Goal: Information Seeking & Learning: Learn about a topic

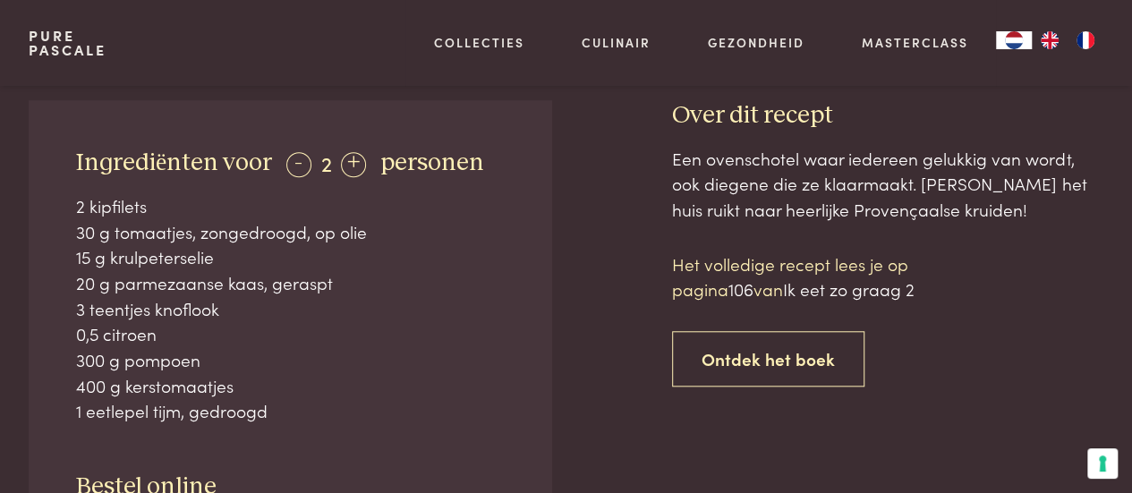
scroll to position [716, 0]
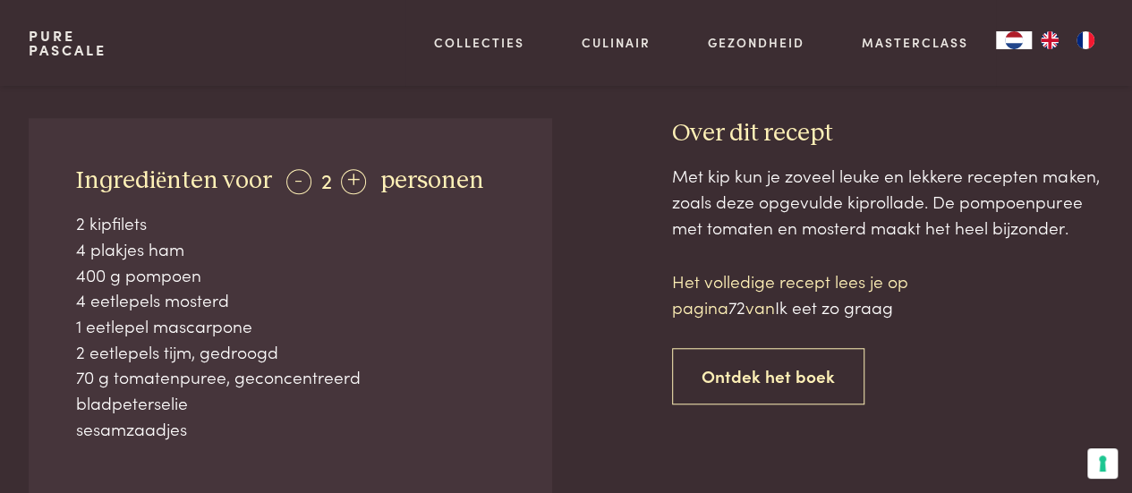
scroll to position [358, 0]
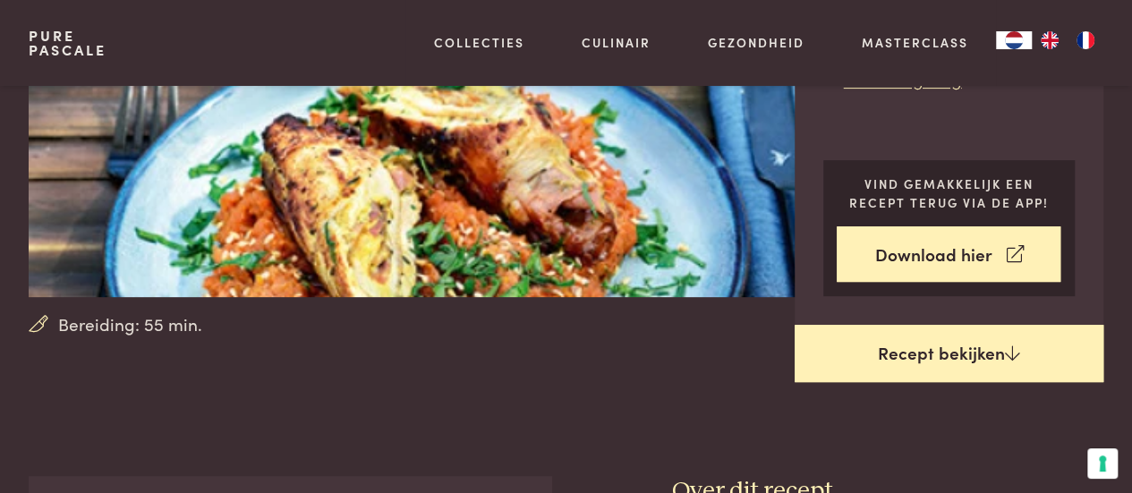
click at [998, 354] on link "Recept bekijken" at bounding box center [950, 353] width 310 height 57
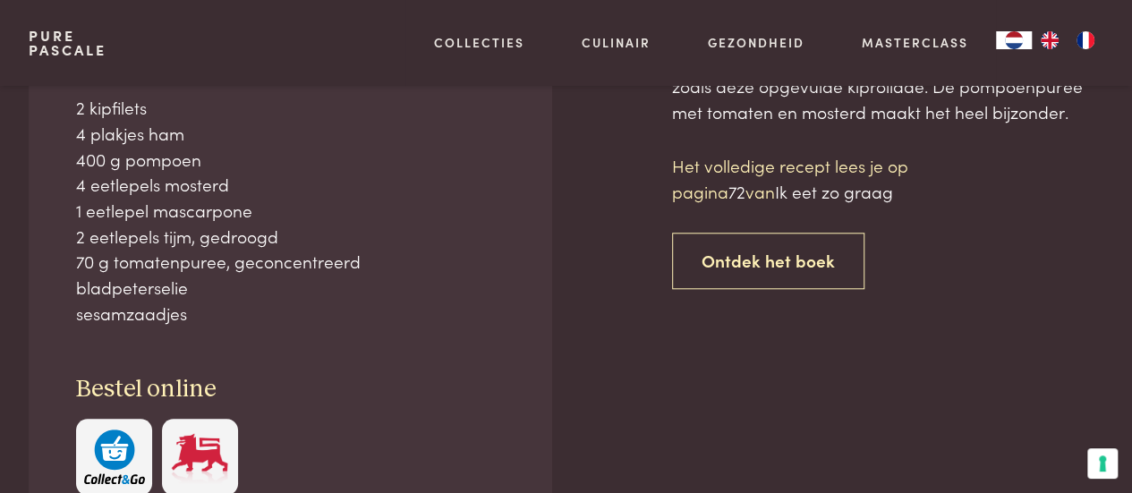
scroll to position [743, 0]
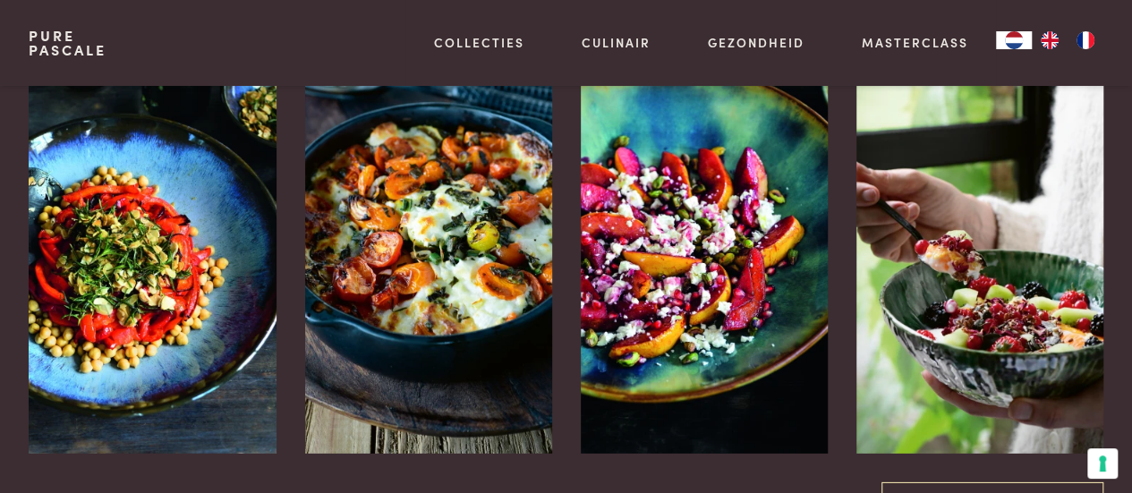
scroll to position [2596, 0]
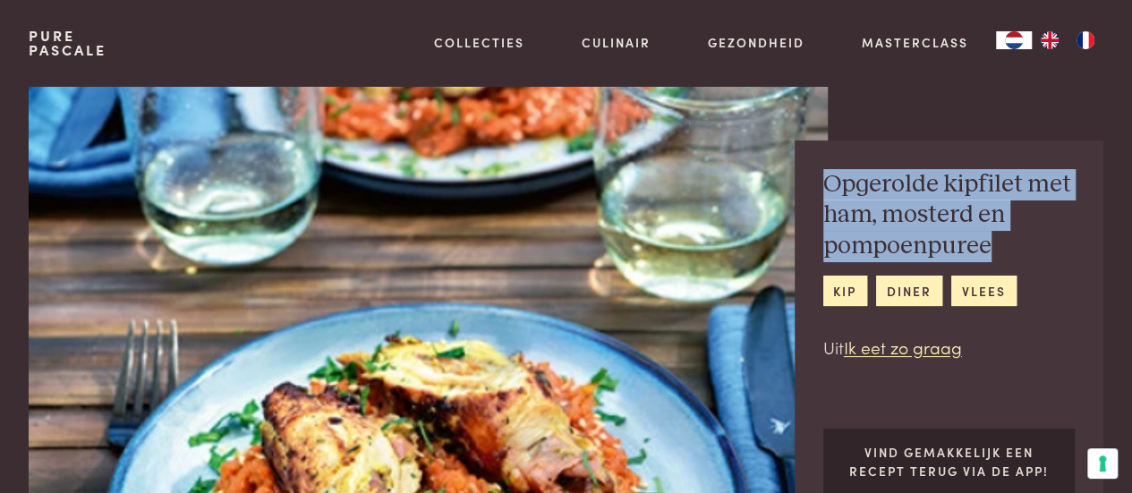
drag, startPoint x: 1002, startPoint y: 238, endPoint x: 822, endPoint y: 180, distance: 189.1
click at [822, 180] on div "Opgerolde kipfilet met ham, mosterd en pompoenpuree kip diner vlees Uit Ik eet …" at bounding box center [950, 367] width 310 height 453
copy h2 "Opgerolde kipfilet met ham, mosterd en pompoenpuree"
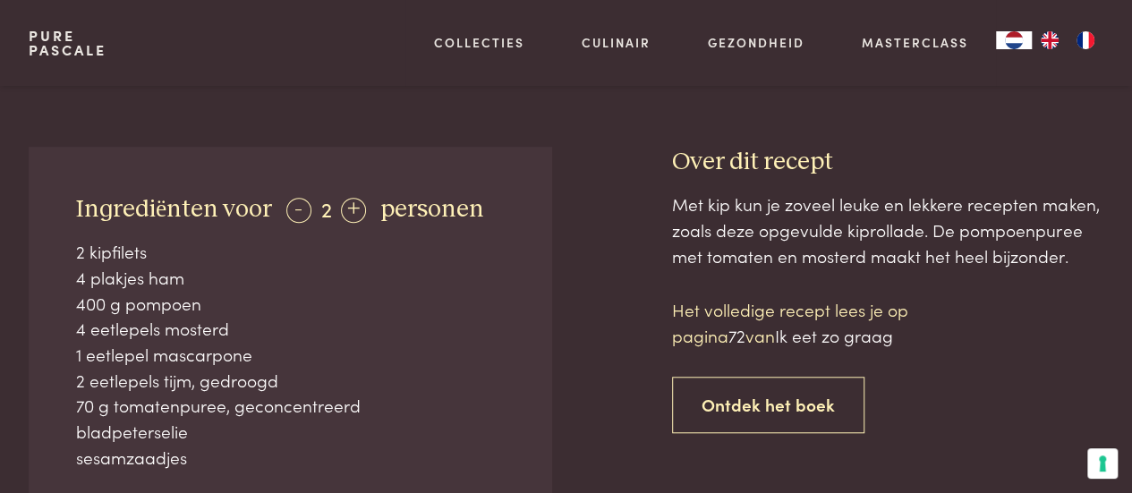
scroll to position [627, 0]
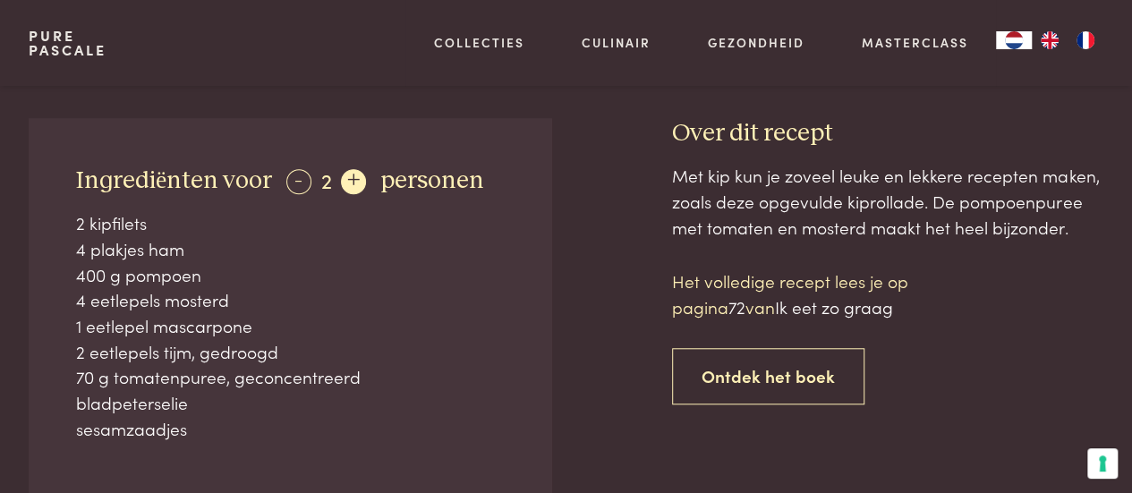
click at [341, 183] on div "+" at bounding box center [353, 181] width 25 height 25
click at [294, 183] on div "-" at bounding box center [298, 181] width 25 height 25
drag, startPoint x: 294, startPoint y: 179, endPoint x: 268, endPoint y: 164, distance: 30.1
click at [294, 179] on div "-" at bounding box center [298, 181] width 25 height 25
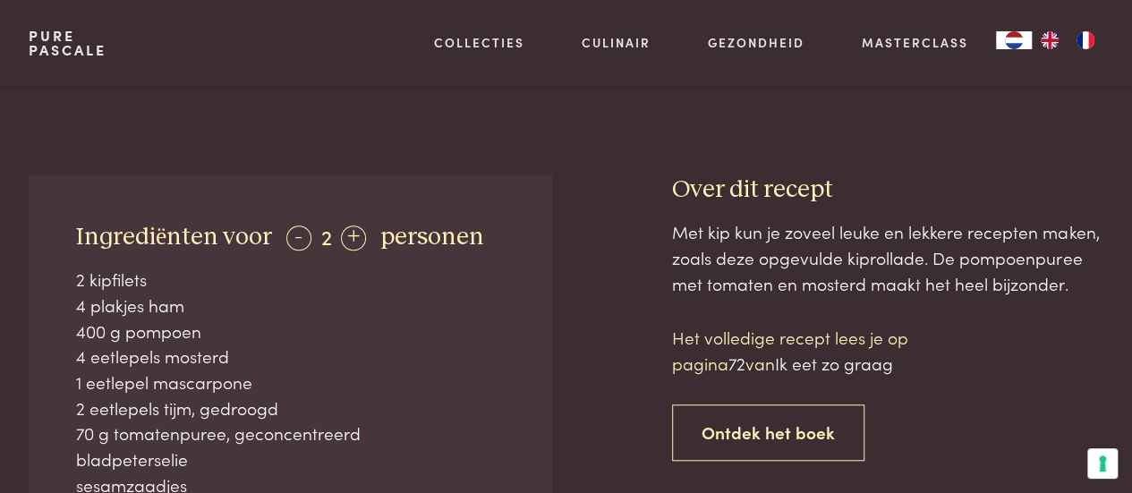
scroll to position [448, 0]
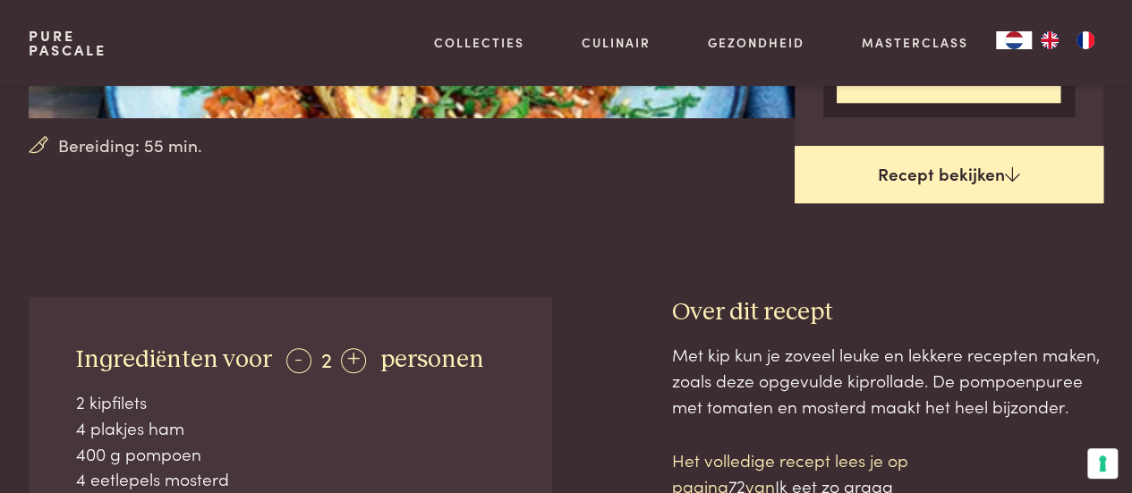
click at [903, 170] on link "Recept bekijken" at bounding box center [950, 174] width 310 height 57
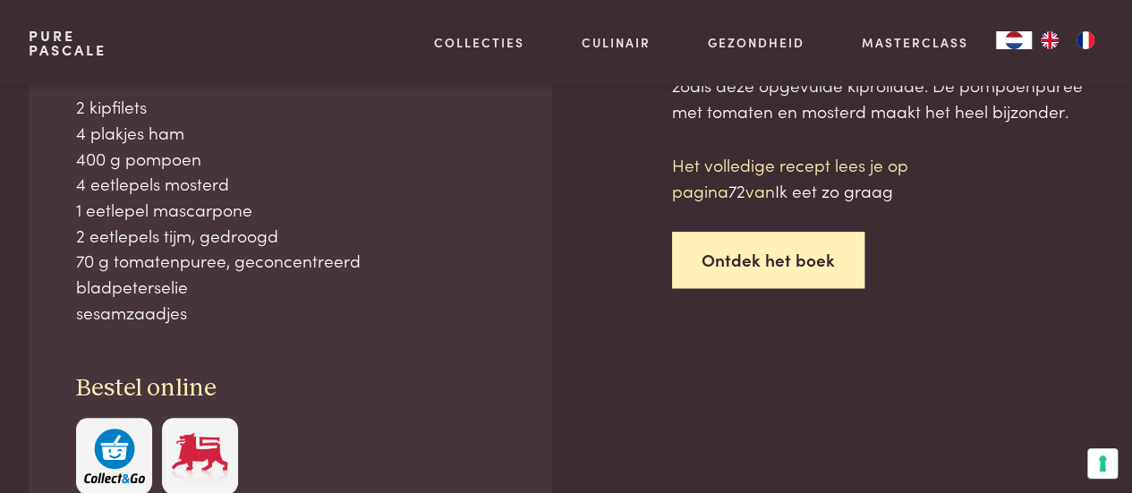
click at [750, 248] on link "Ontdek het boek" at bounding box center [768, 260] width 192 height 56
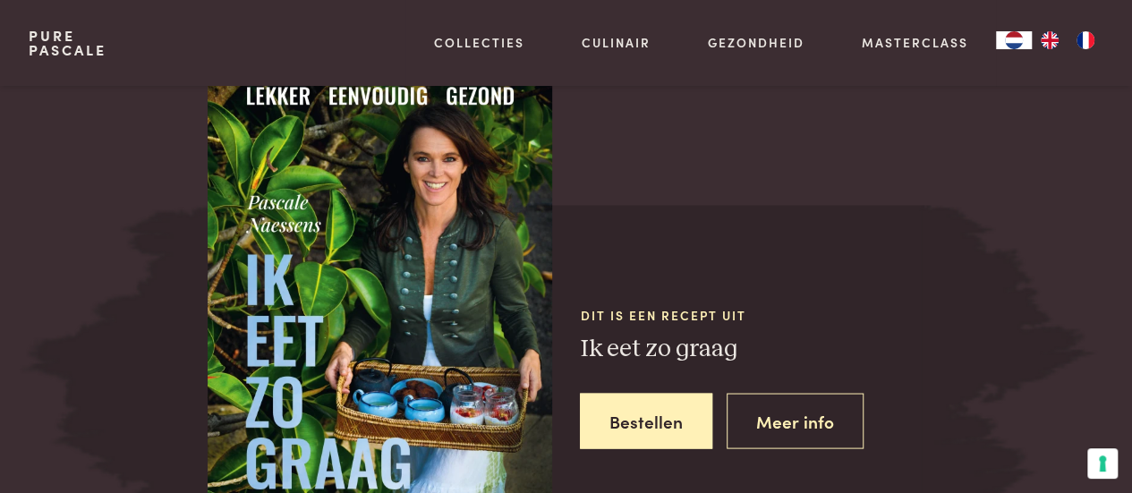
scroll to position [1593, 0]
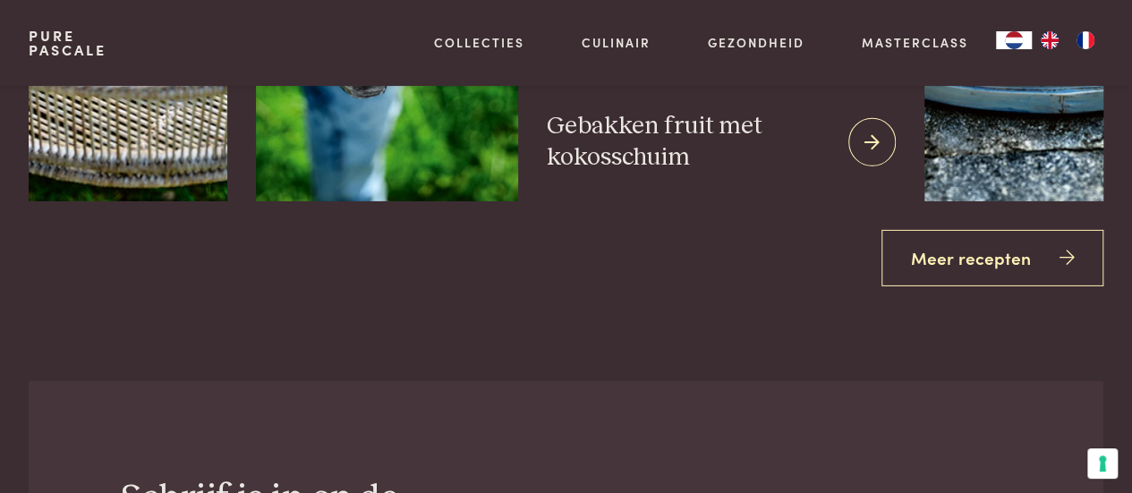
scroll to position [2936, 0]
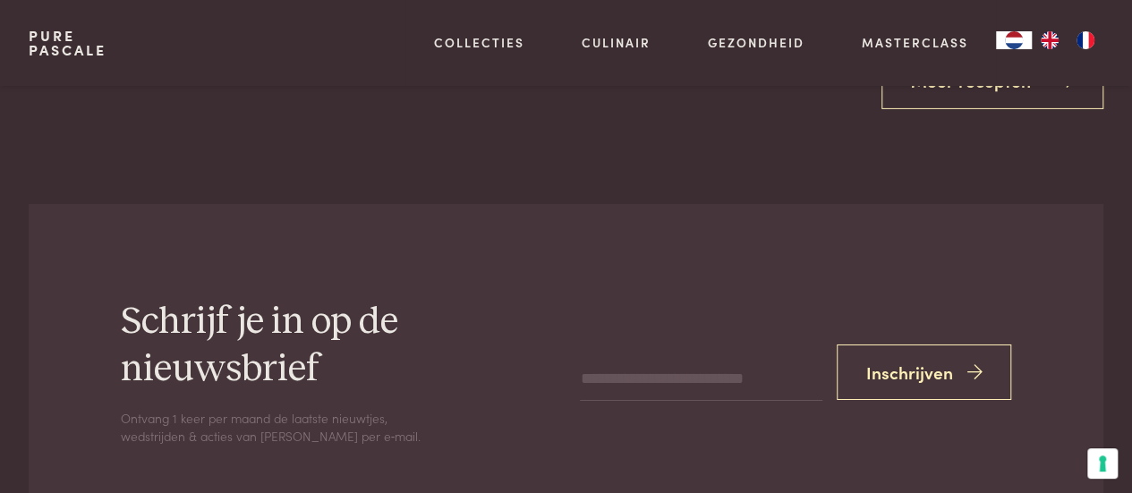
click at [30, 49] on link "Pure Pascale" at bounding box center [68, 43] width 78 height 29
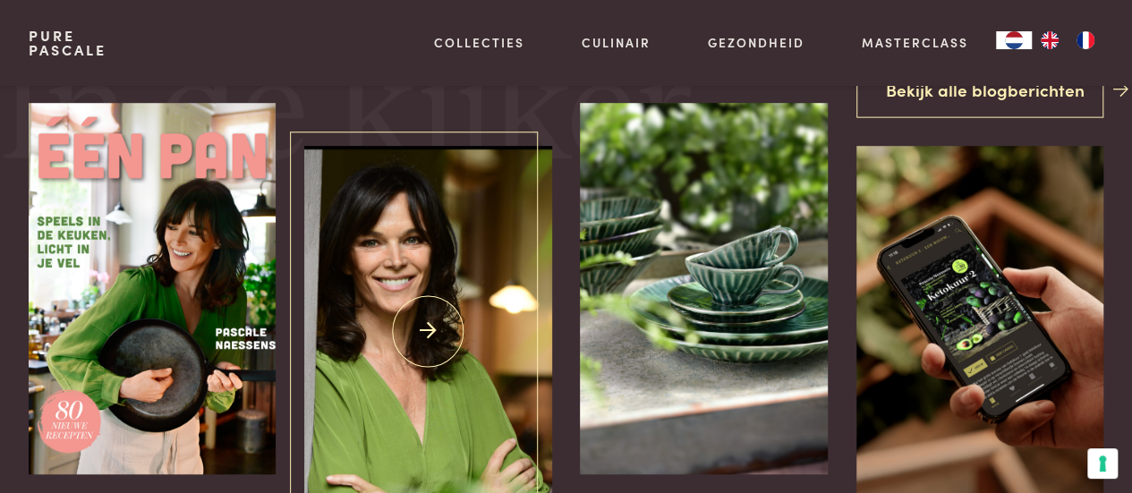
scroll to position [627, 0]
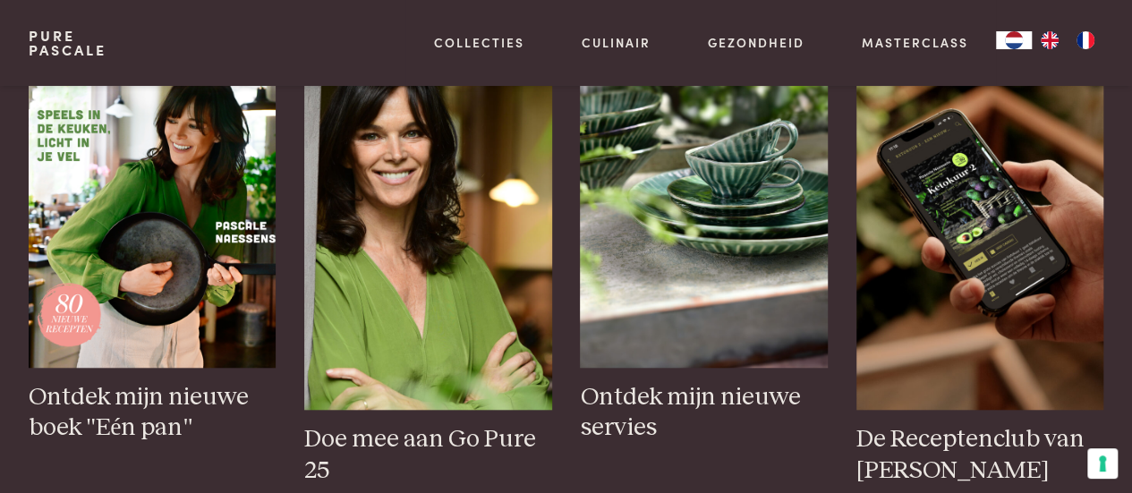
click at [50, 48] on link "Pure Pascale" at bounding box center [68, 43] width 78 height 29
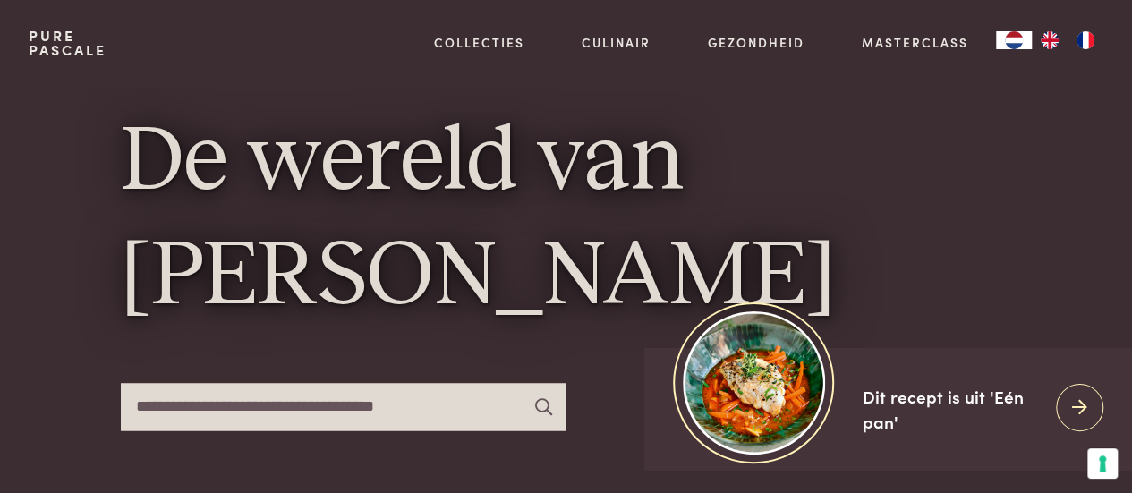
scroll to position [179, 0]
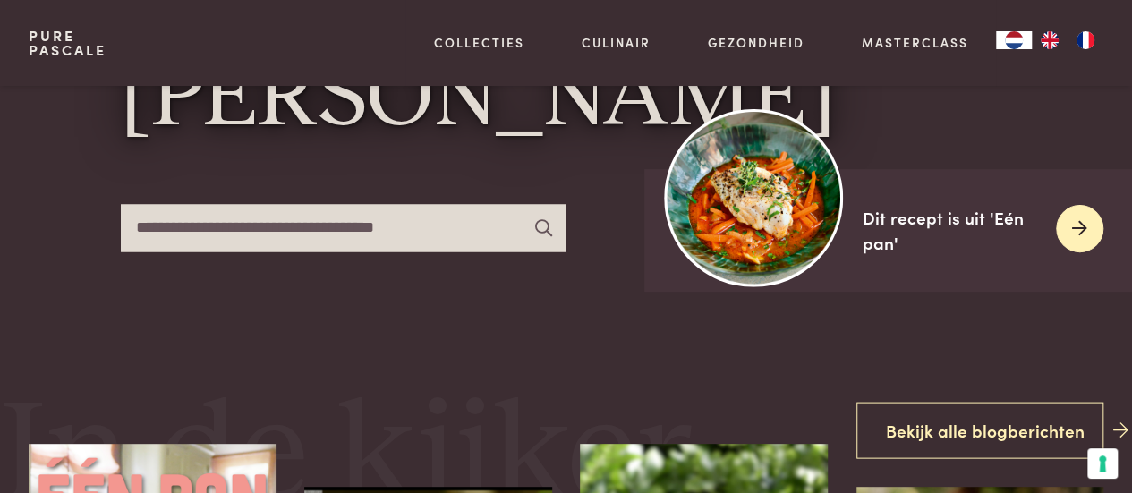
click at [976, 223] on div "Dit recept is uit 'Eén pan'" at bounding box center [952, 230] width 179 height 51
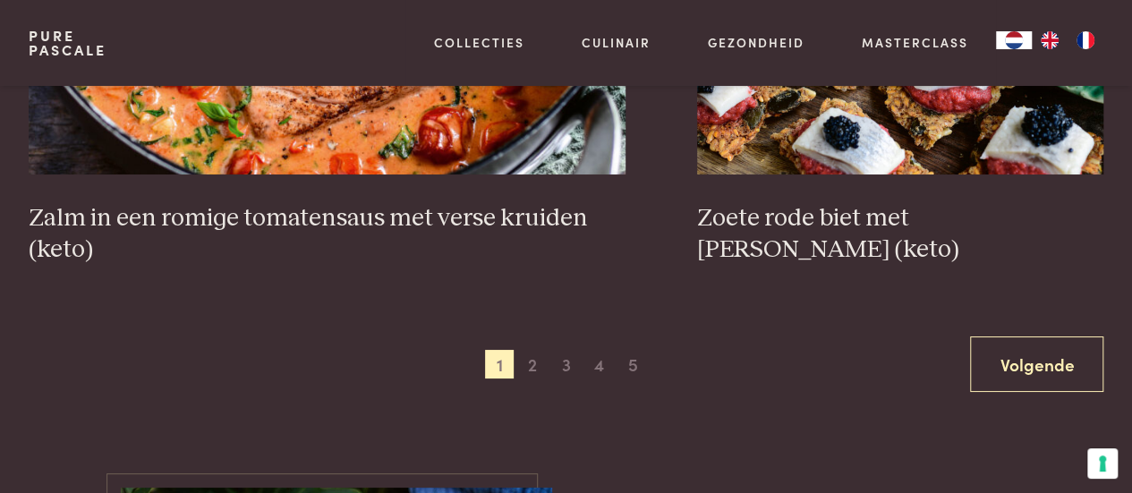
scroll to position [3402, 0]
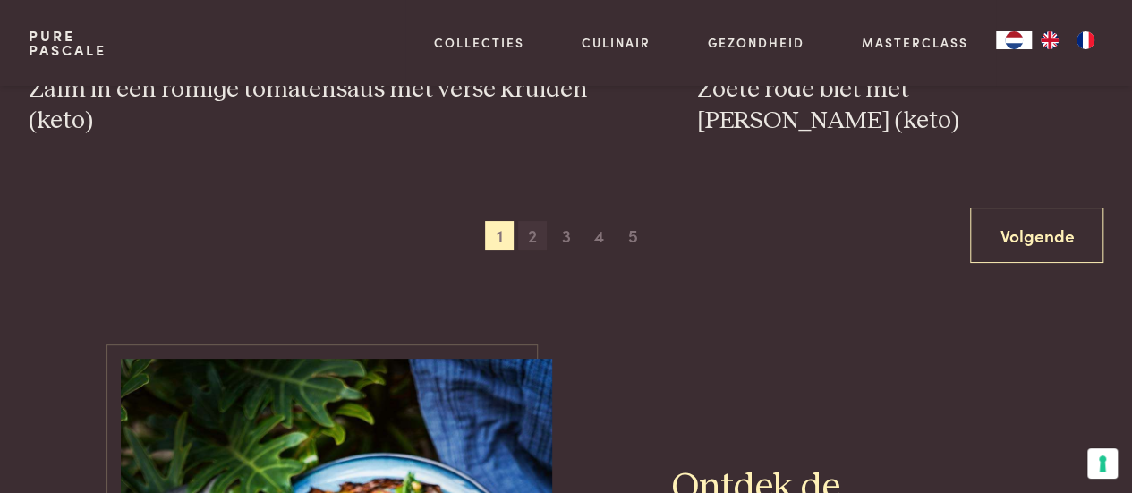
click at [544, 242] on span "2" at bounding box center [532, 235] width 29 height 29
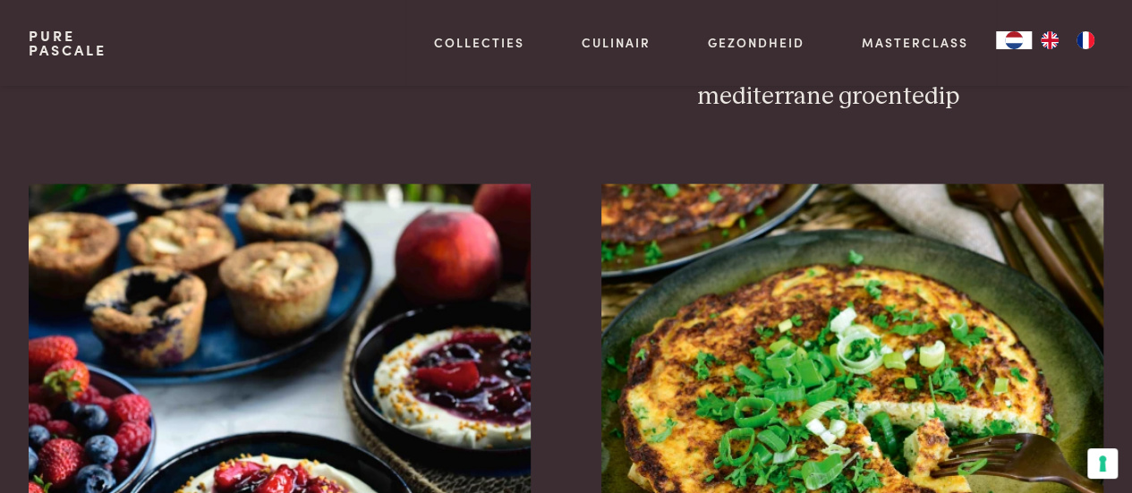
scroll to position [2112, 0]
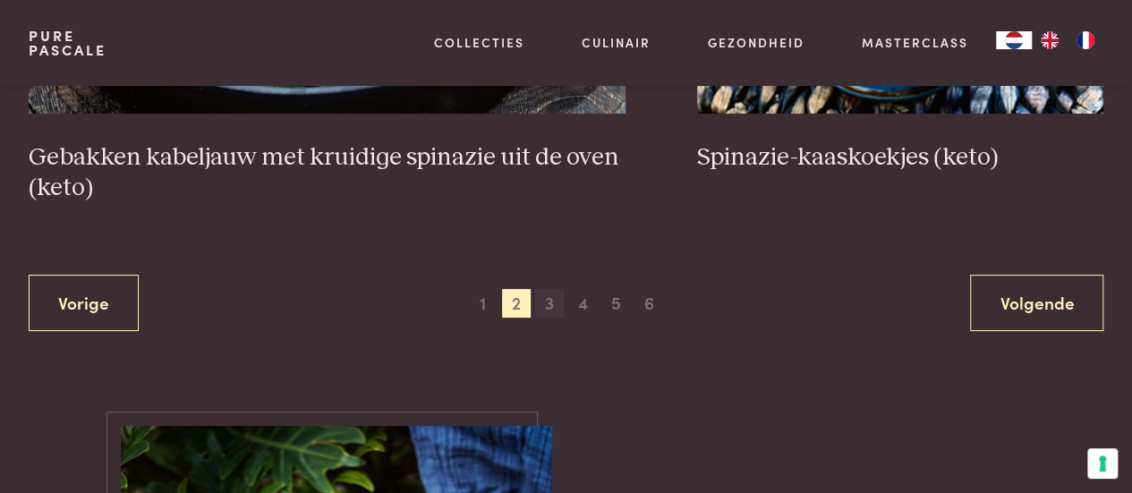
click at [557, 311] on span "3" at bounding box center [549, 303] width 29 height 29
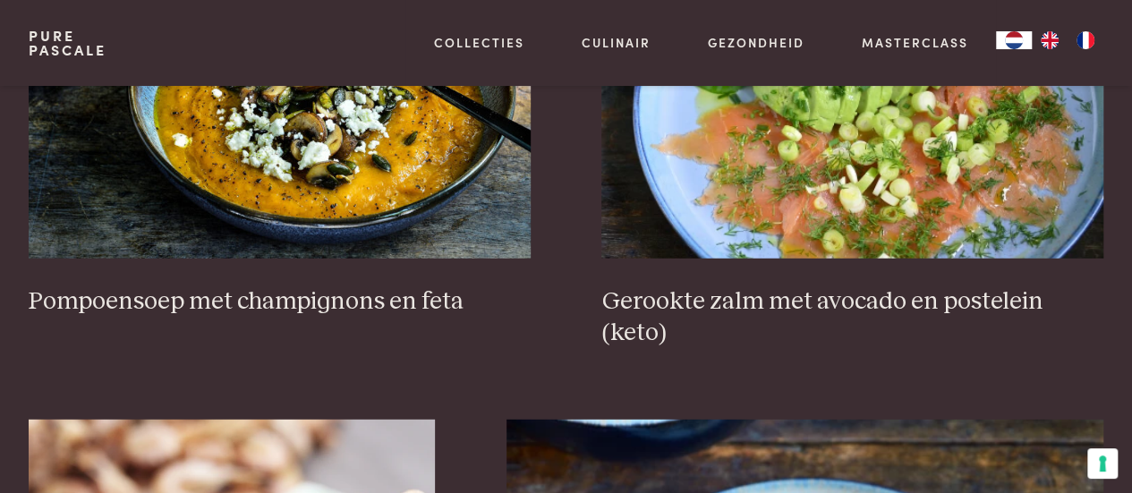
scroll to position [2380, 0]
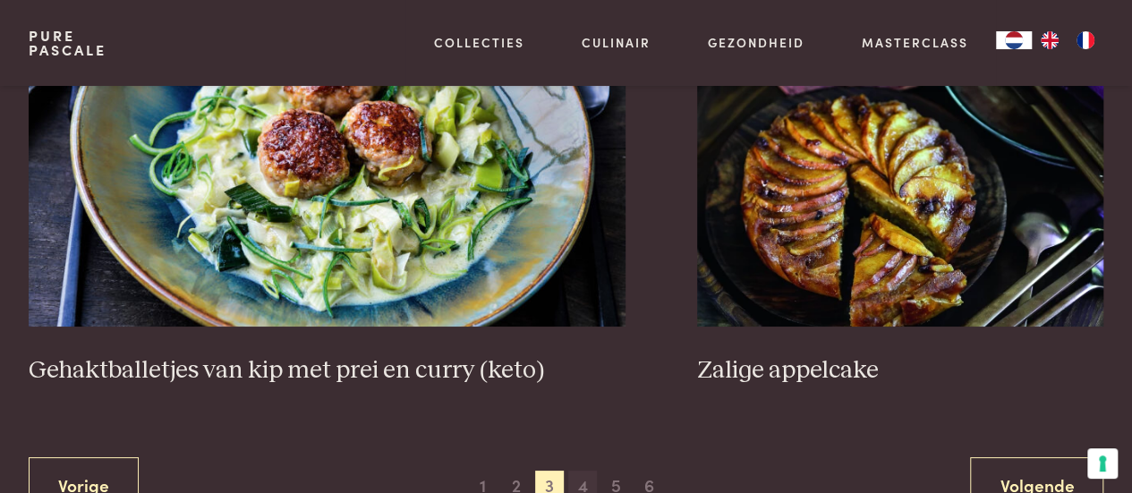
click at [582, 471] on span "4" at bounding box center [582, 485] width 29 height 29
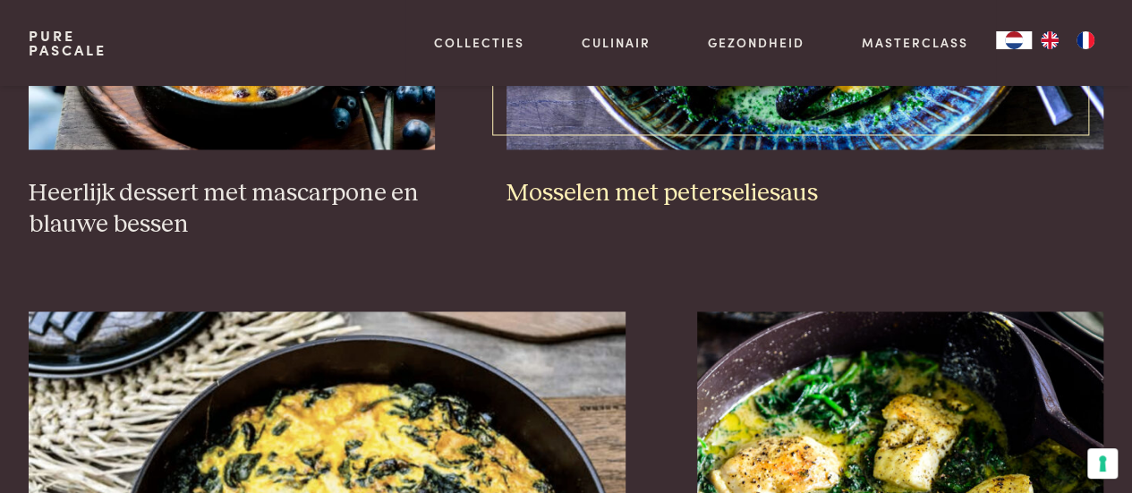
scroll to position [1575, 0]
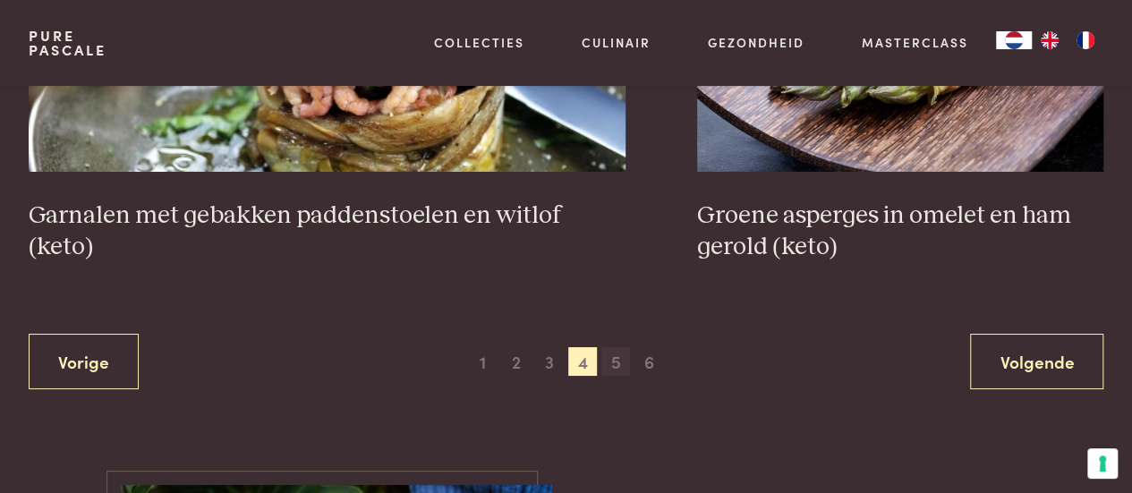
click at [617, 371] on span "5" at bounding box center [616, 361] width 29 height 29
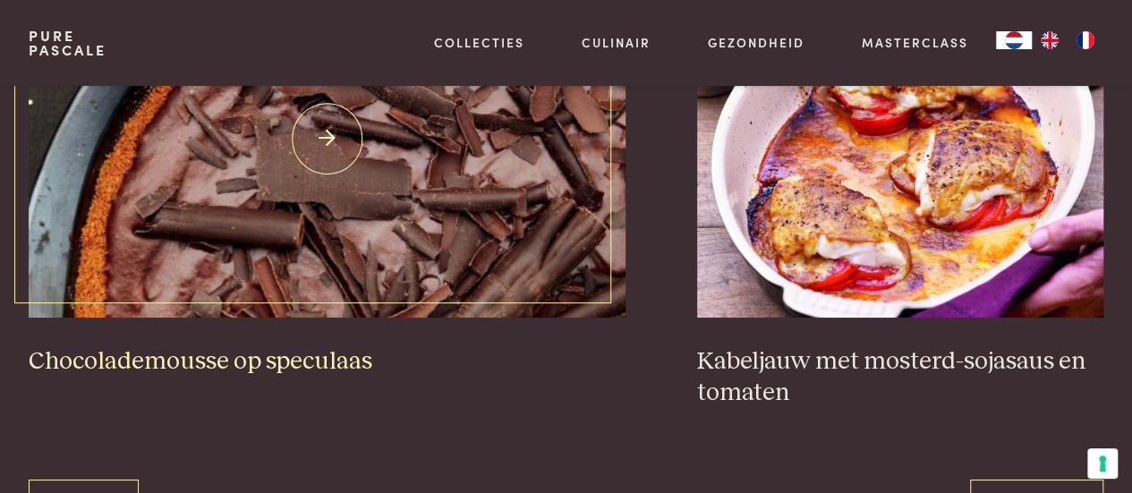
scroll to position [3275, 0]
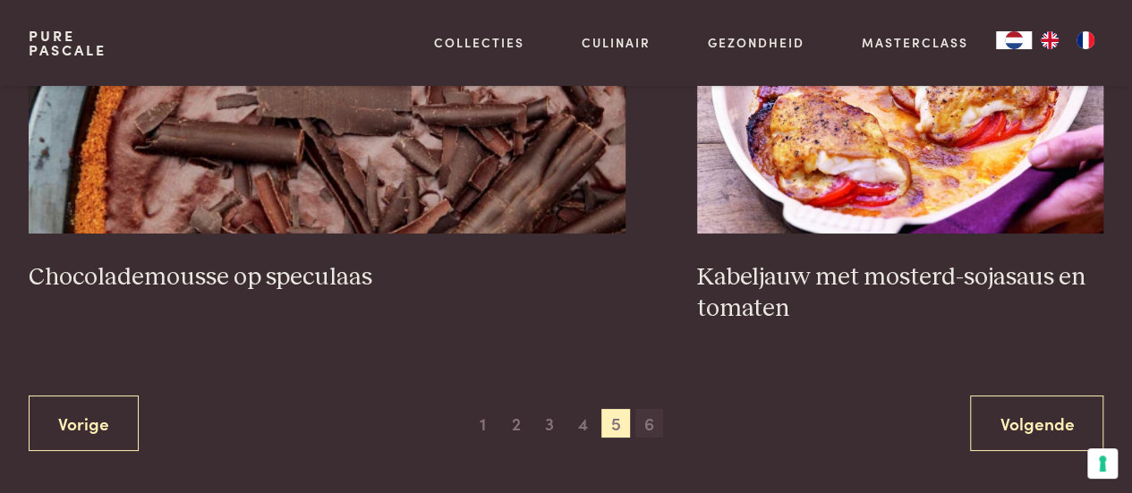
click at [654, 434] on span "6" at bounding box center [650, 423] width 29 height 29
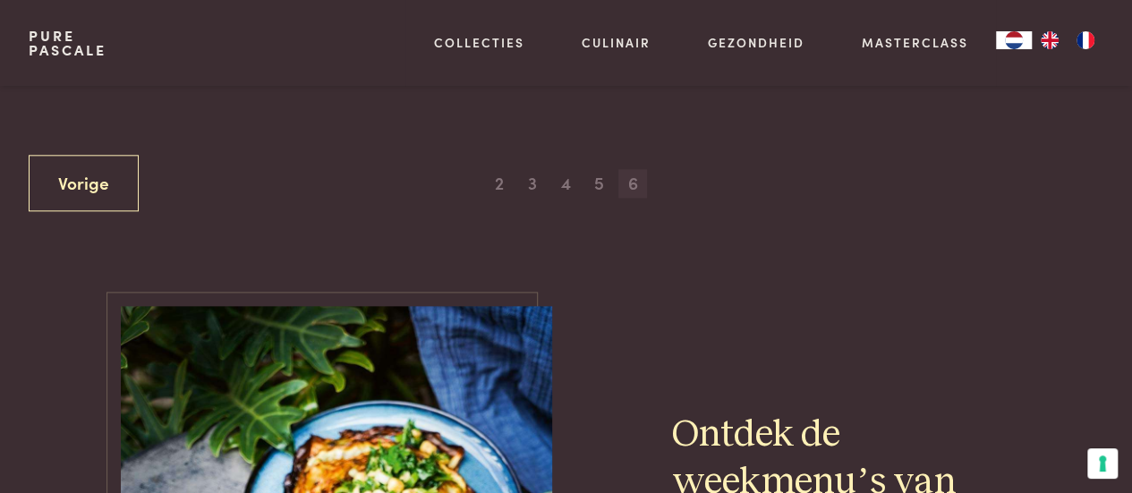
scroll to position [590, 0]
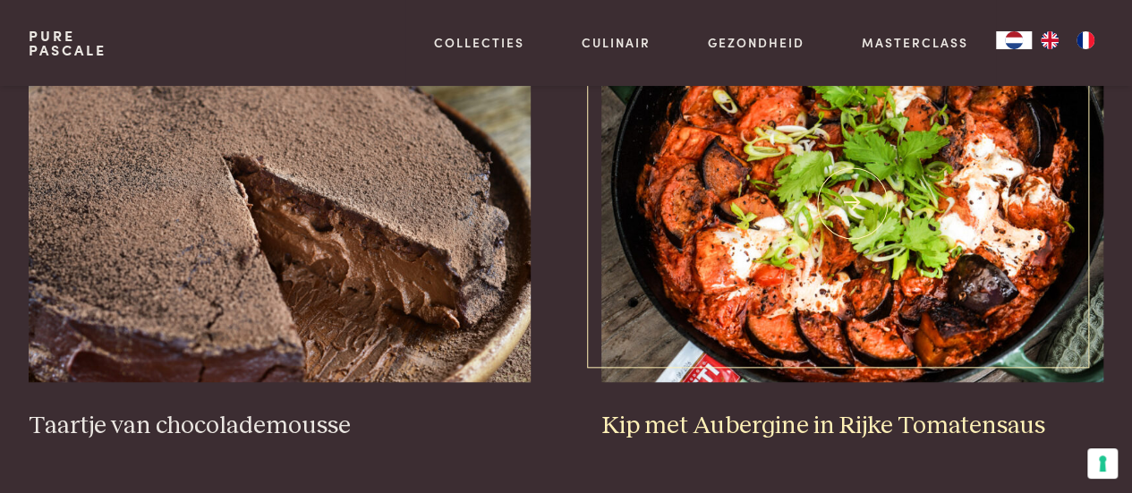
click at [662, 426] on h3 "Kip met Aubergine in Rijke Tomatensaus" at bounding box center [853, 426] width 502 height 31
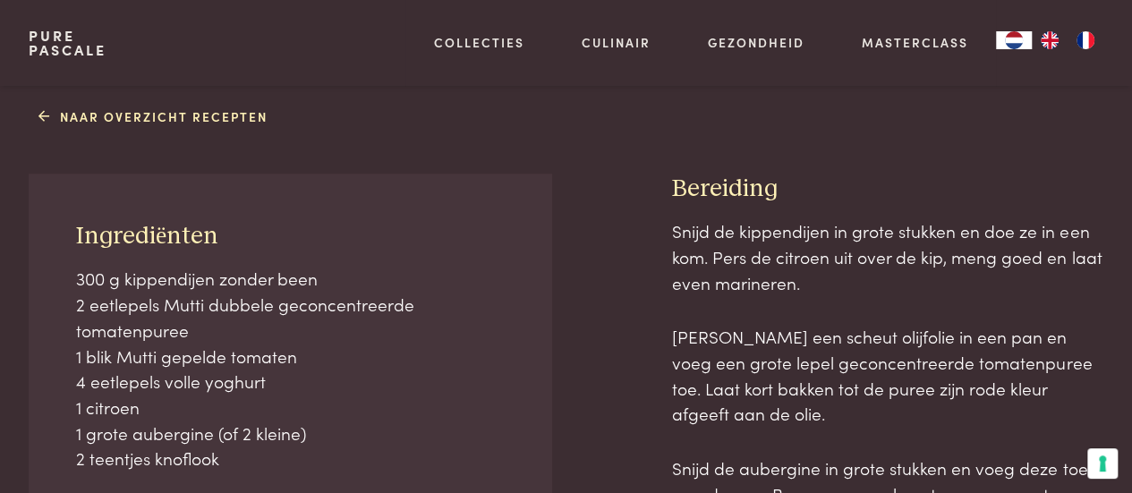
scroll to position [537, 0]
